Goal: Task Accomplishment & Management: Use online tool/utility

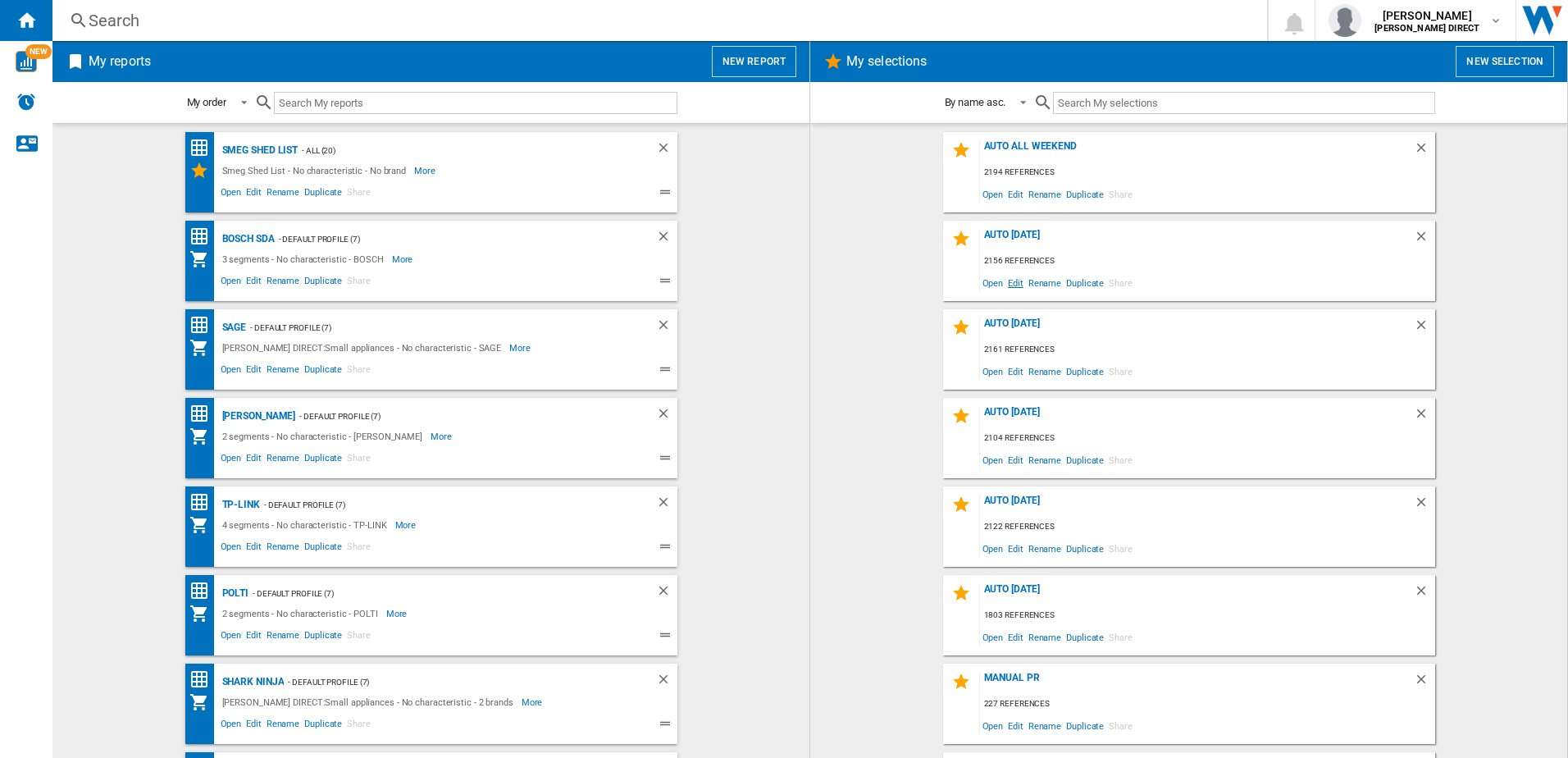
click at [1011, 287] on span "Edit" at bounding box center [1015, 282] width 20 height 22
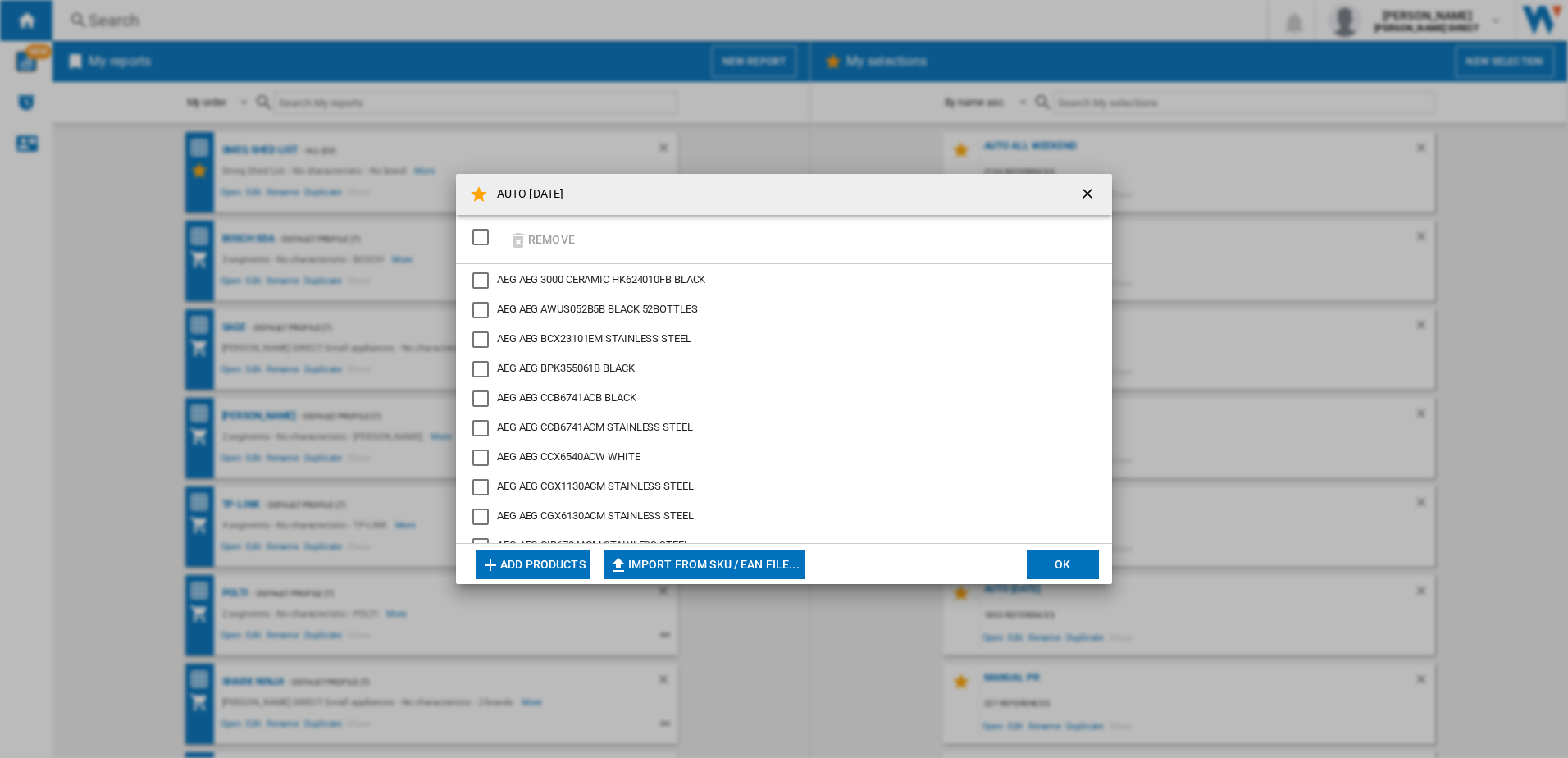
drag, startPoint x: 476, startPoint y: 240, endPoint x: 552, endPoint y: 239, distance: 76.0
click at [476, 239] on div "SELECTIONS.EDITION_POPUP.SELECT_DESELECT" at bounding box center [480, 237] width 16 height 16
click at [552, 239] on button "Remove" at bounding box center [542, 238] width 76 height 38
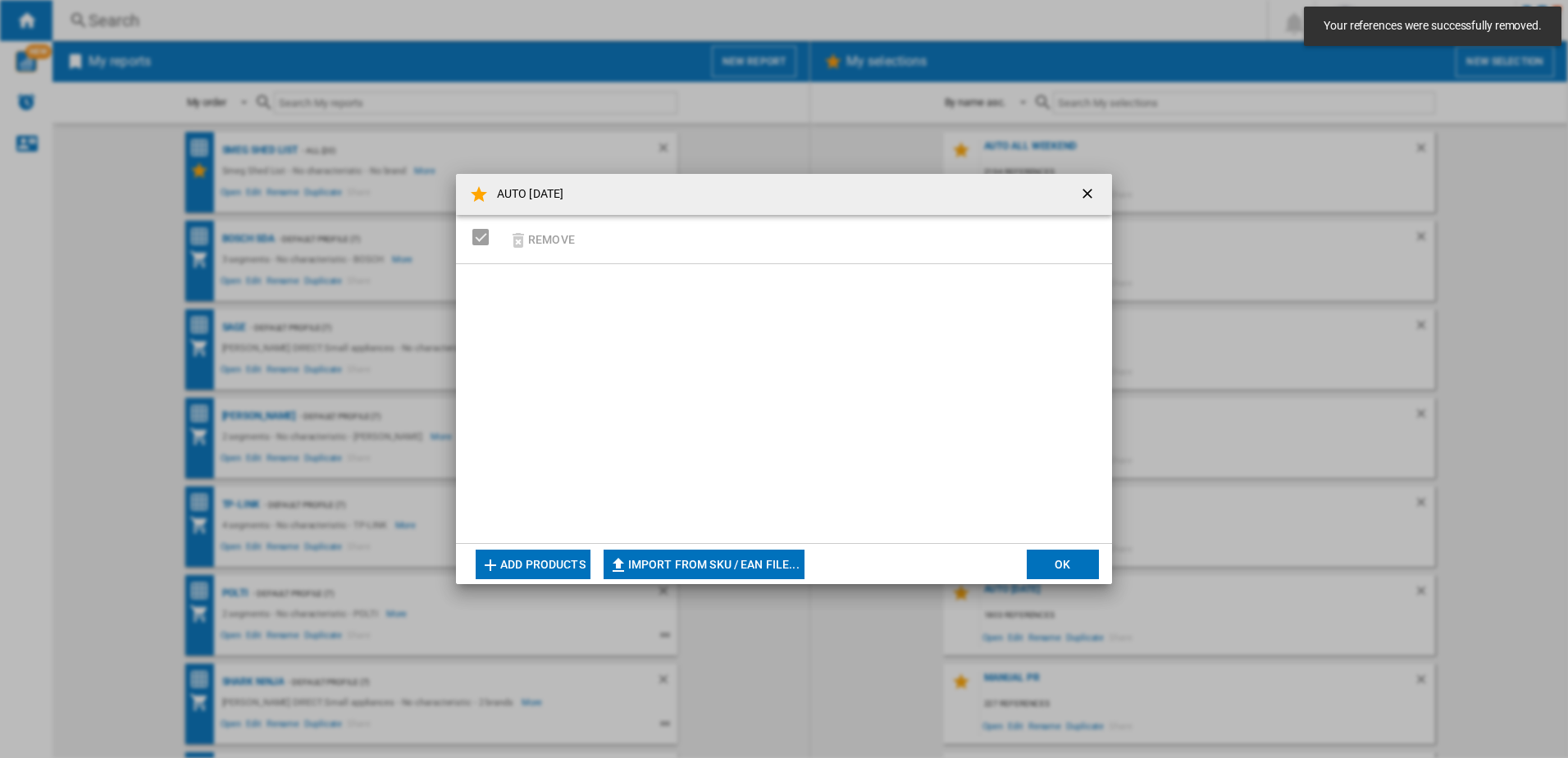
click at [653, 573] on button "Import from SKU / EAN file..." at bounding box center [703, 564] width 201 height 30
type input "**********"
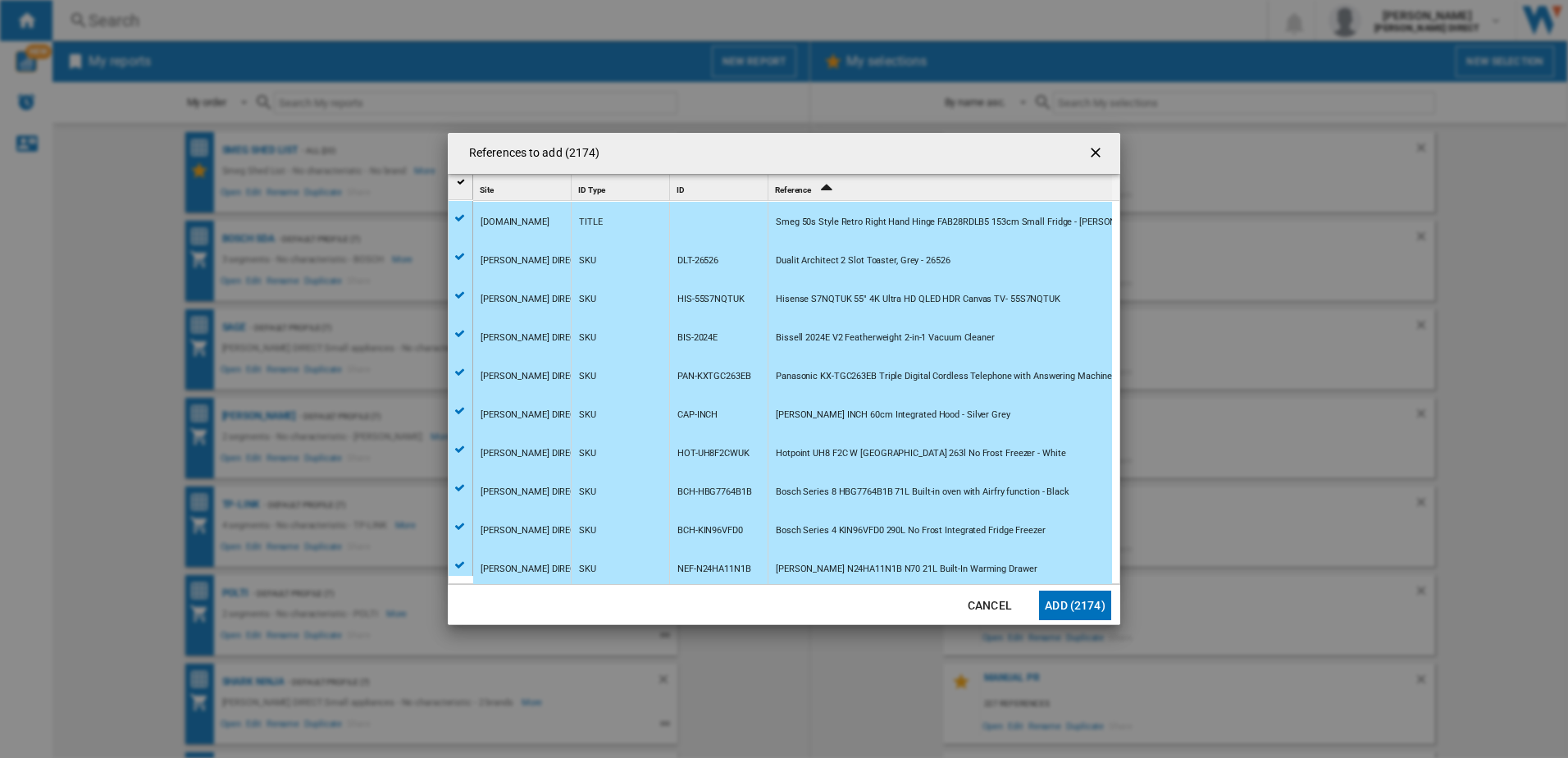
click at [1076, 617] on button "Add (2174)" at bounding box center [1075, 605] width 72 height 30
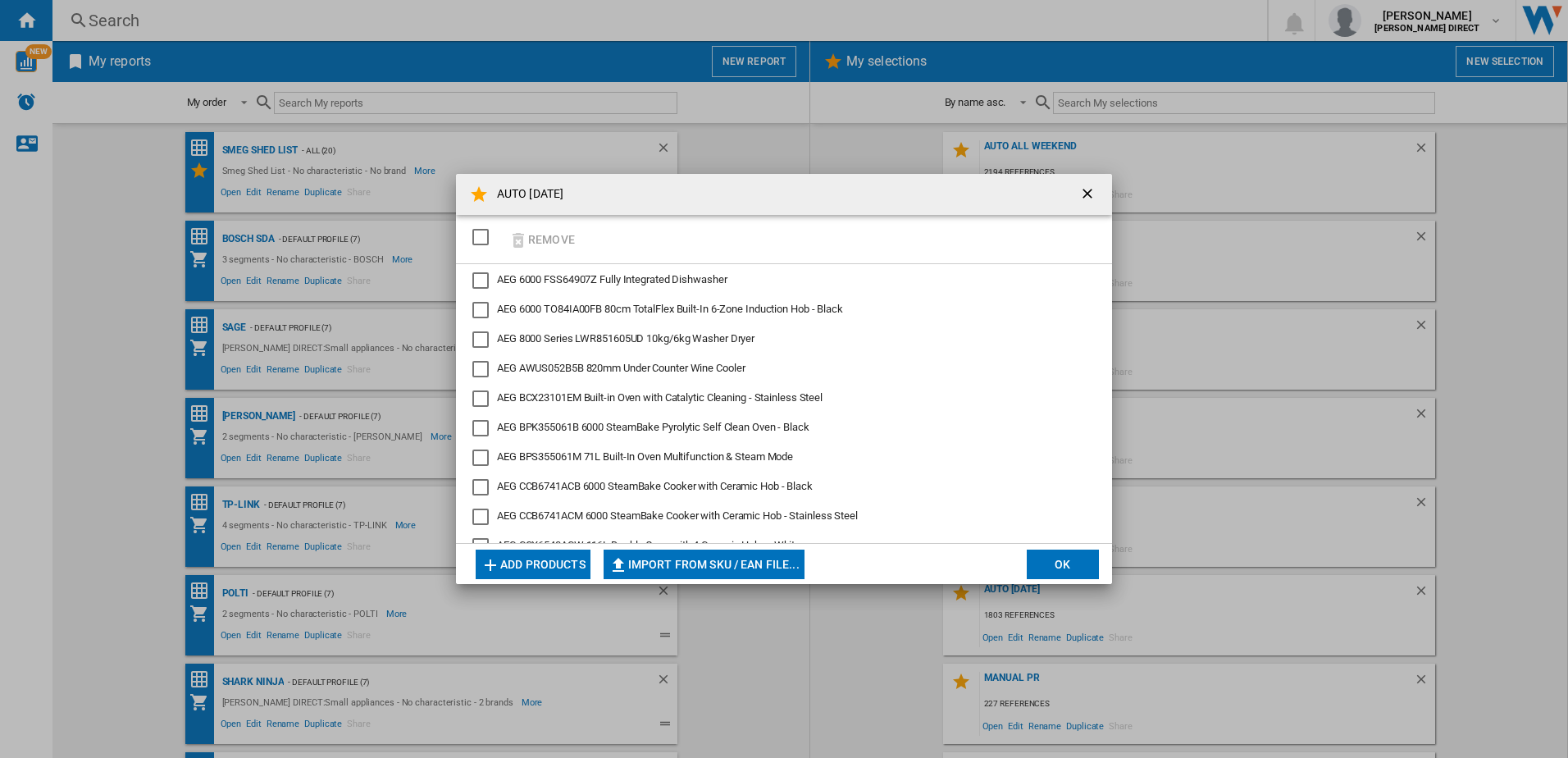
drag, startPoint x: 1046, startPoint y: 548, endPoint x: 1057, endPoint y: 552, distance: 11.7
click at [1048, 549] on md-dialog-actions "Add products Import from SKU / EAN file... Import manually... OK" at bounding box center [784, 563] width 656 height 41
click at [1060, 556] on button "OK" at bounding box center [1062, 564] width 72 height 30
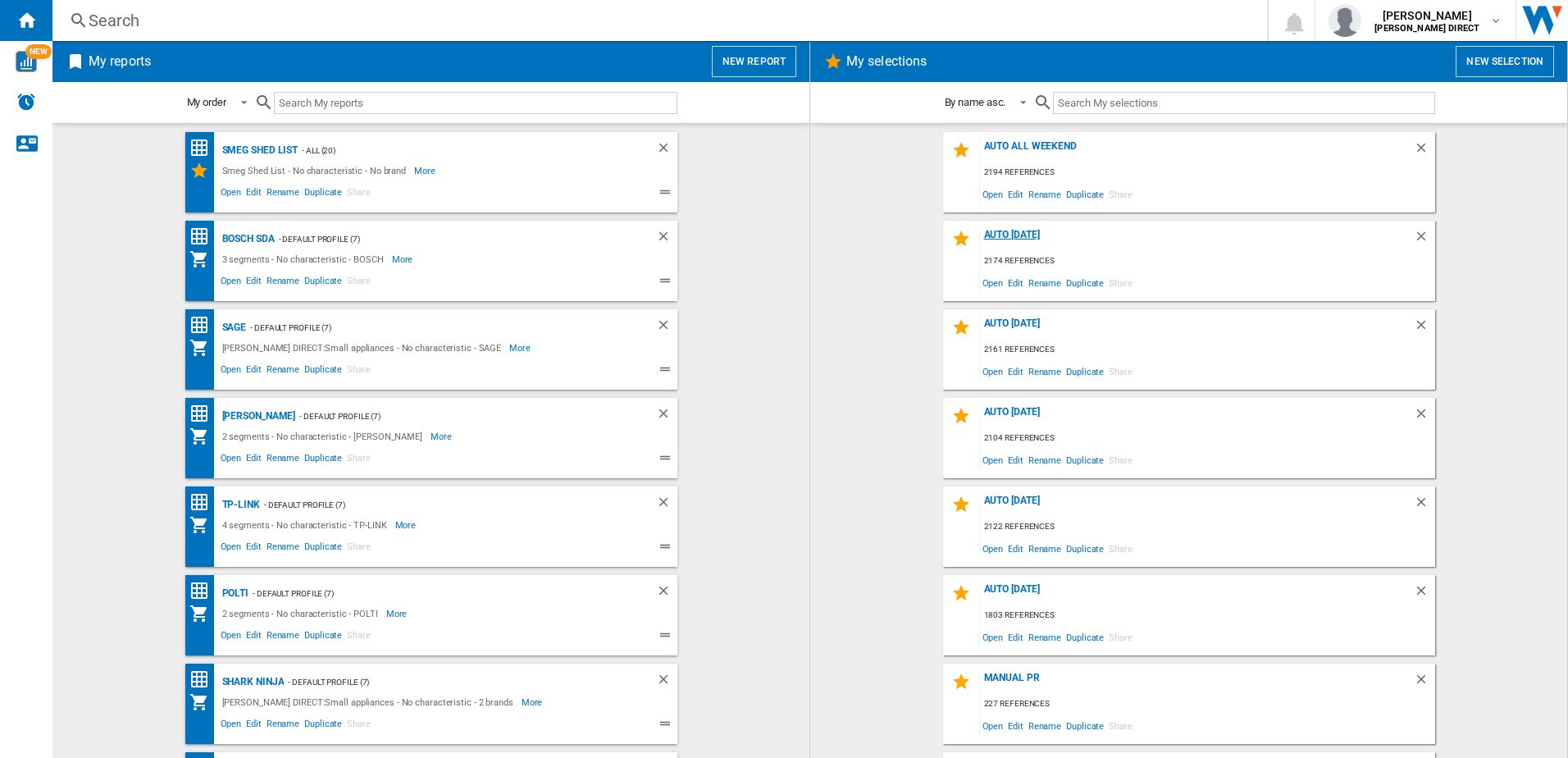
click at [1026, 231] on div "AUTO [DATE]" at bounding box center [1197, 240] width 434 height 22
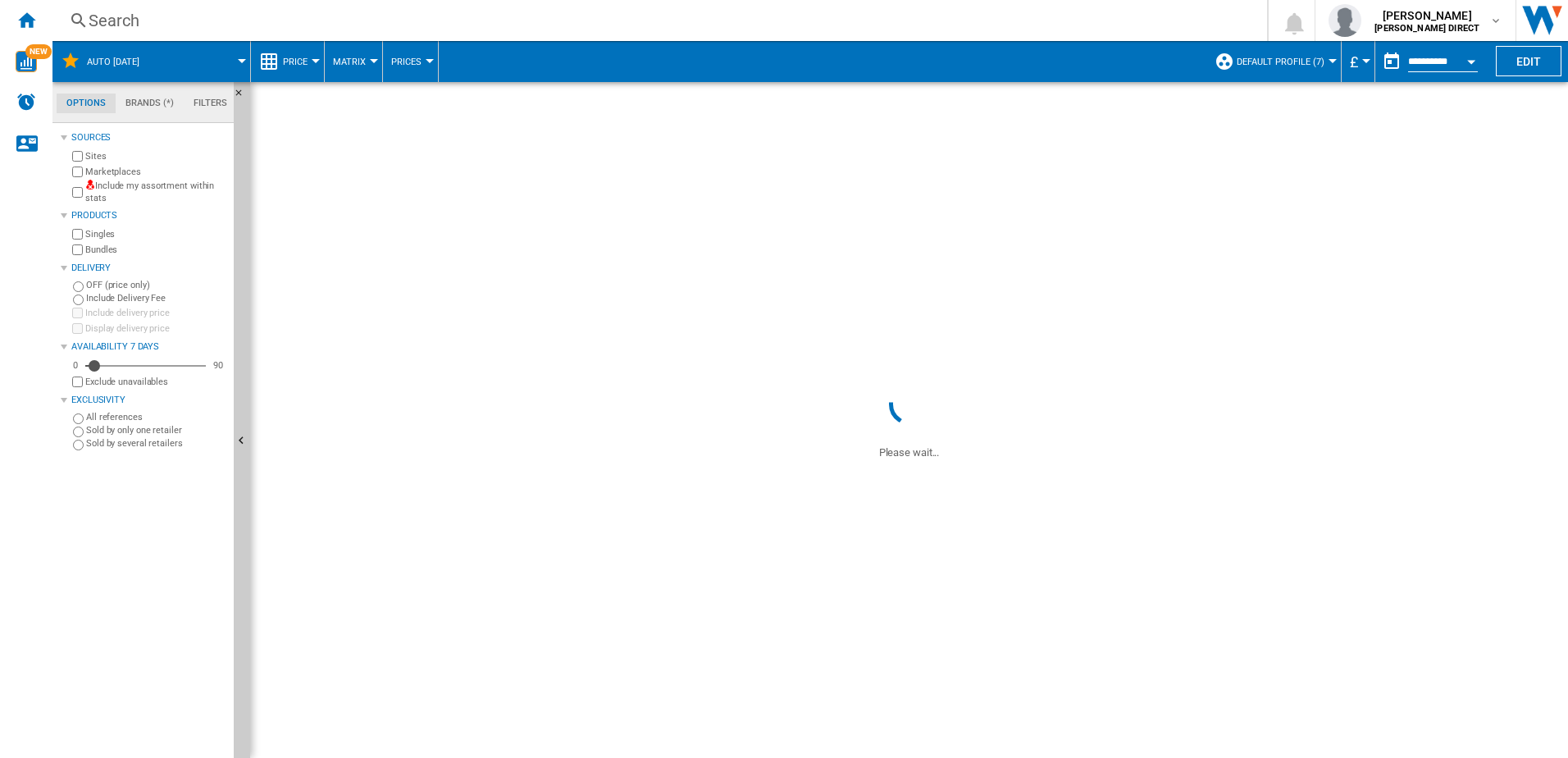
click at [143, 192] on label "Include my assortment within stats" at bounding box center [156, 192] width 142 height 25
click at [116, 170] on label "Marketplaces" at bounding box center [156, 171] width 142 height 13
click at [108, 250] on label "Bundles" at bounding box center [156, 249] width 142 height 13
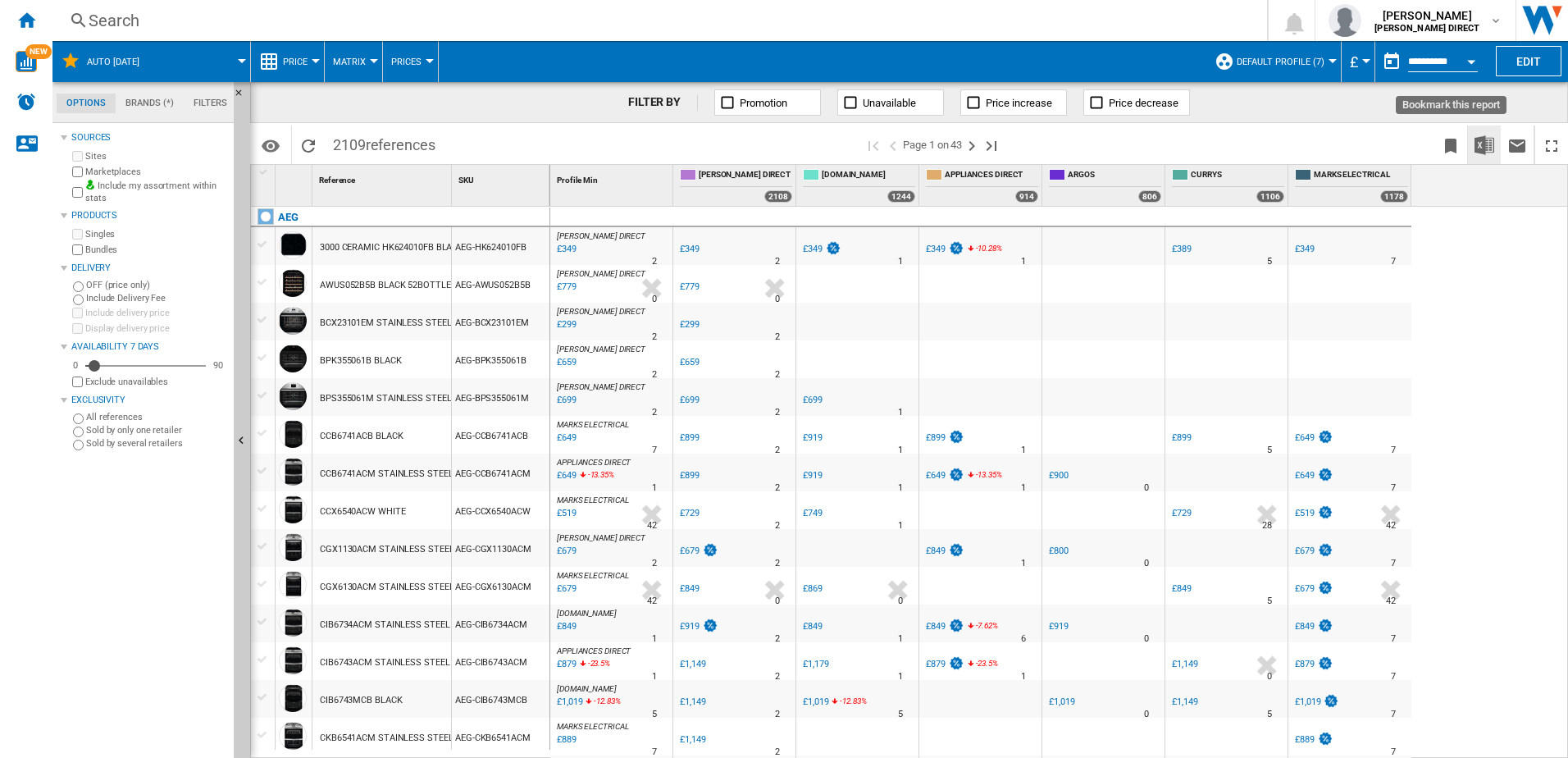
click at [1482, 143] on img "Download in Excel" at bounding box center [1483, 145] width 19 height 20
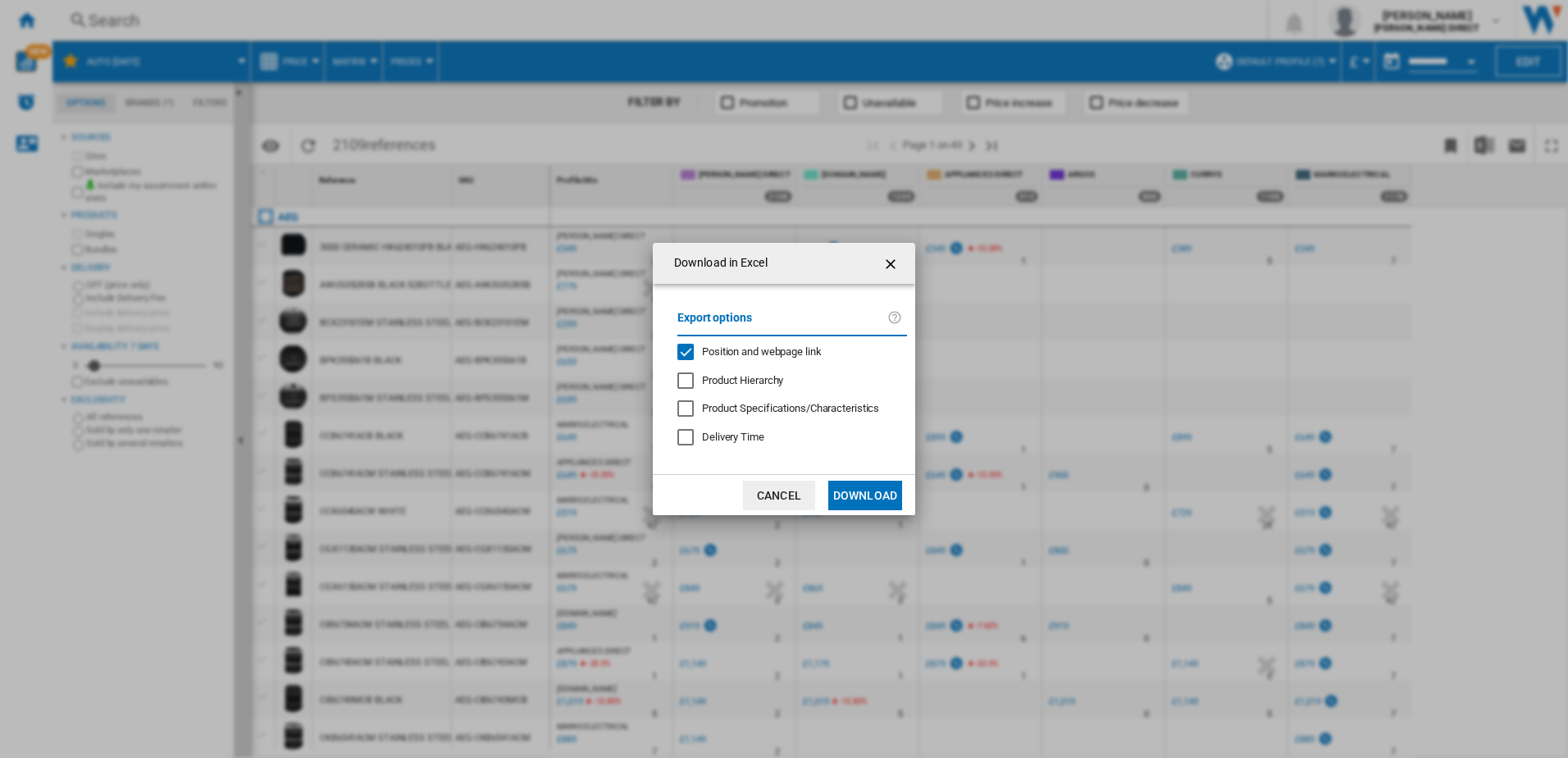
click at [797, 348] on span "Position and webpage link" at bounding box center [761, 351] width 120 height 13
click at [872, 491] on button "Download" at bounding box center [865, 495] width 74 height 30
